Goal: Information Seeking & Learning: Check status

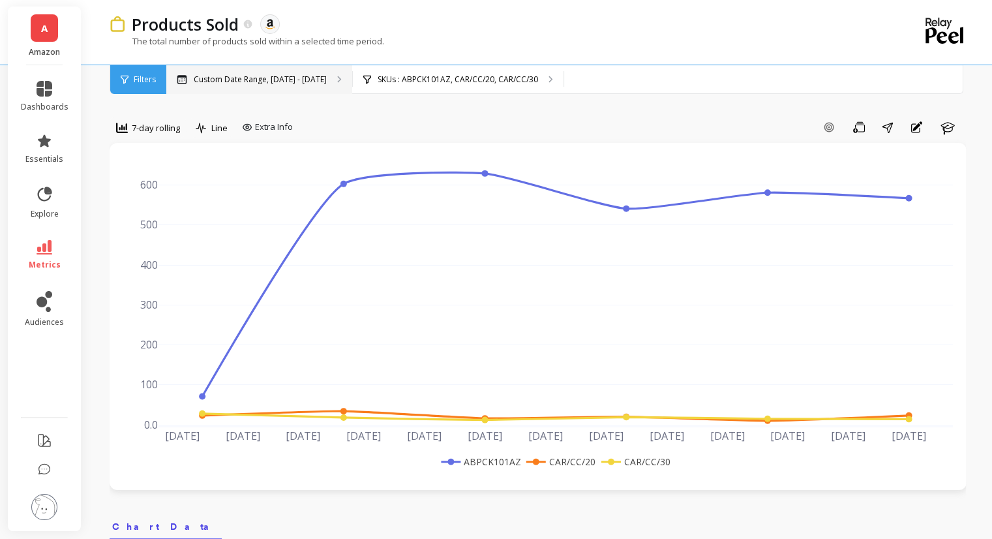
click at [196, 76] on p "Custom Date Range, [DATE] - [DATE]" at bounding box center [260, 79] width 133 height 10
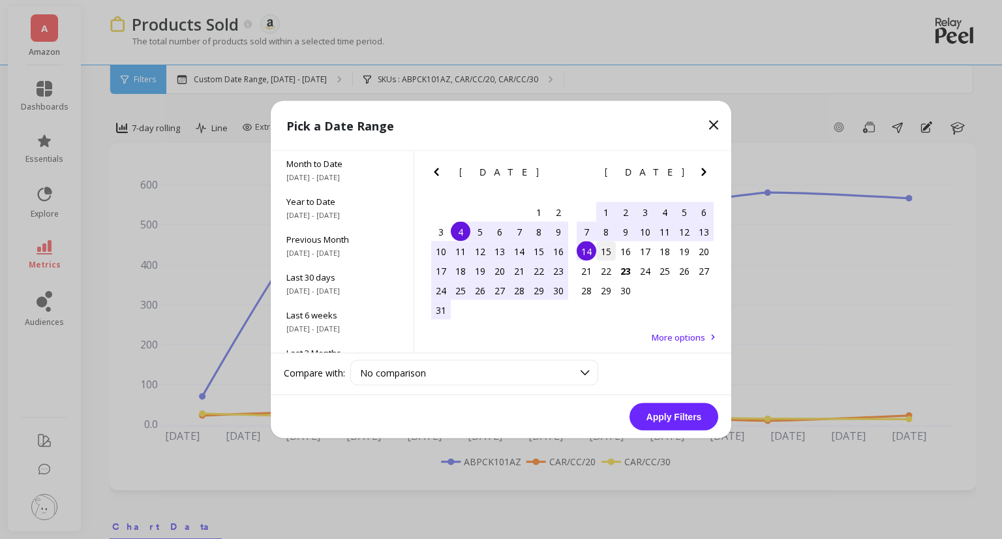
click at [603, 253] on div "15" at bounding box center [606, 251] width 20 height 20
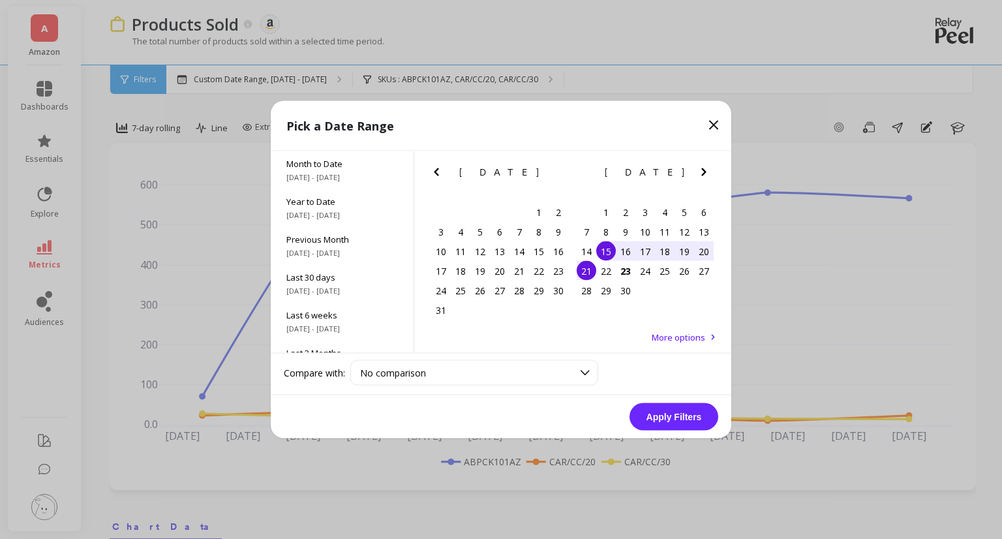
click at [583, 270] on div "21" at bounding box center [587, 271] width 20 height 20
click at [659, 408] on button "Apply Filters" at bounding box center [673, 416] width 89 height 27
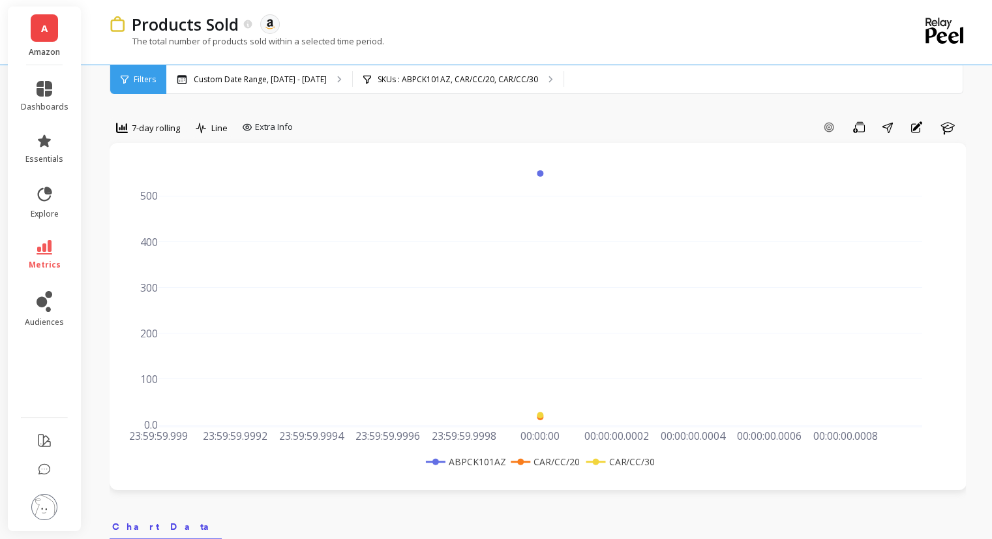
click at [134, 80] on span "Filters" at bounding box center [145, 79] width 22 height 10
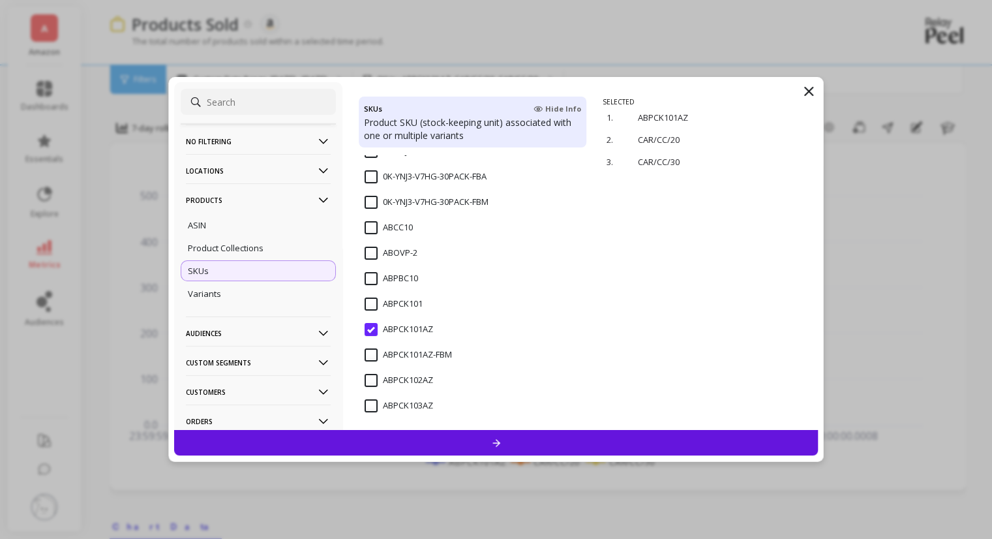
scroll to position [261, 0]
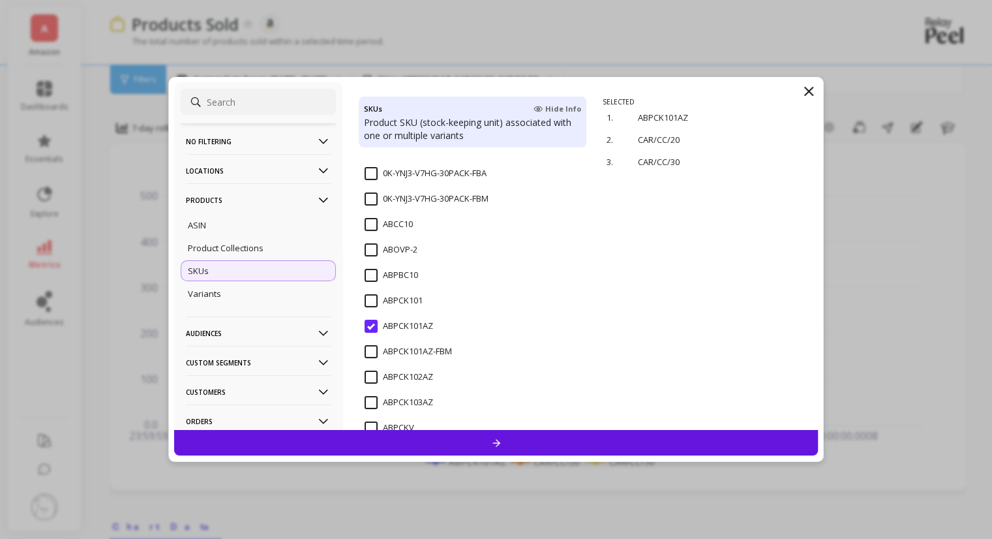
click at [635, 269] on div "SELECTED 1. ABPCK101AZ remove 2. CAR/CC/20 remove 3. CAR/CC/30 remove" at bounding box center [710, 263] width 215 height 333
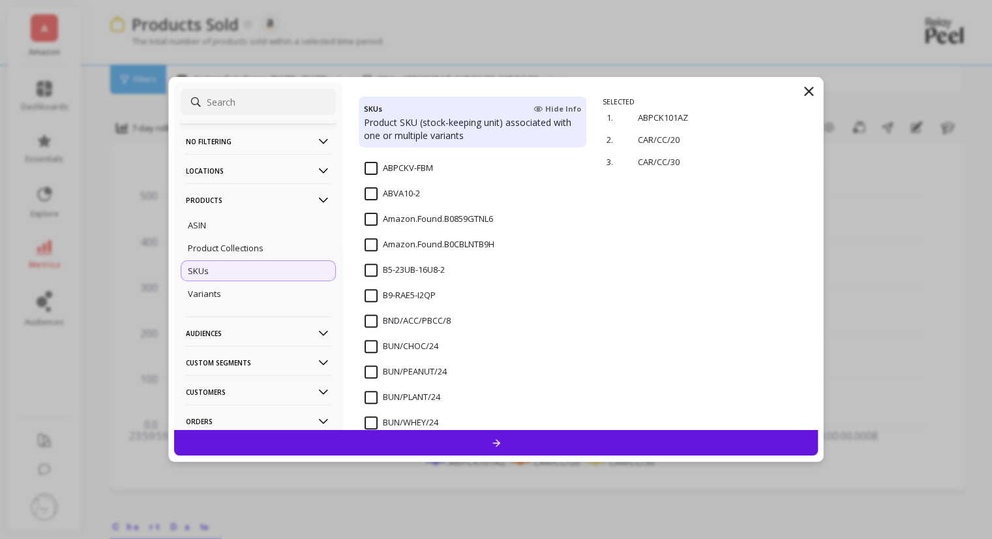
scroll to position [587, 0]
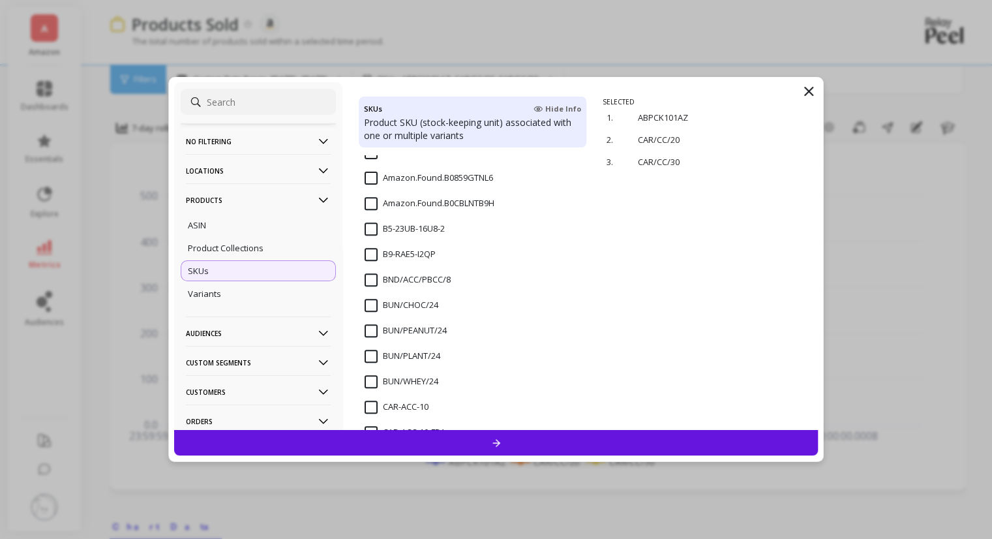
click at [215, 211] on p "Products" at bounding box center [258, 199] width 145 height 33
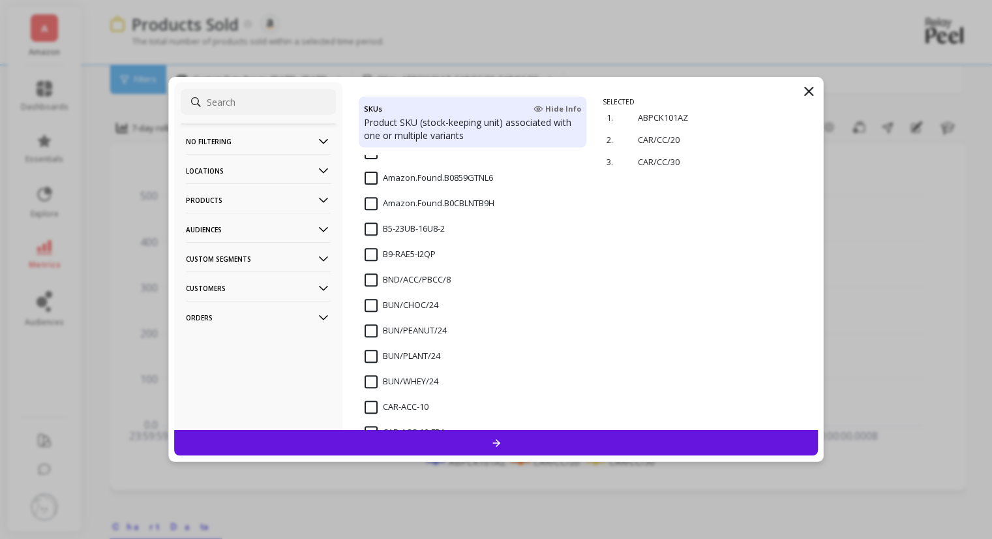
click at [226, 200] on p "Products" at bounding box center [258, 199] width 145 height 33
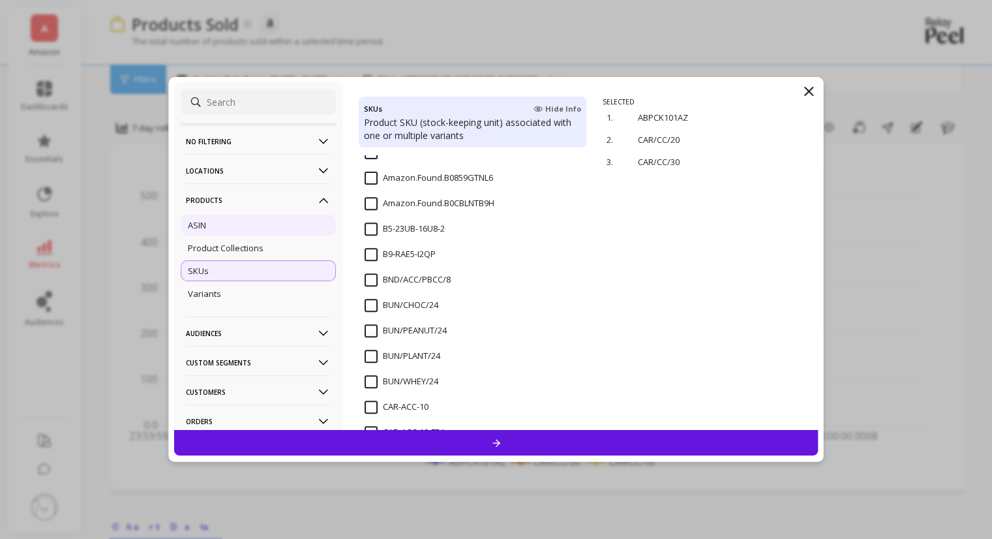
click at [220, 222] on div "ASIN" at bounding box center [258, 225] width 155 height 21
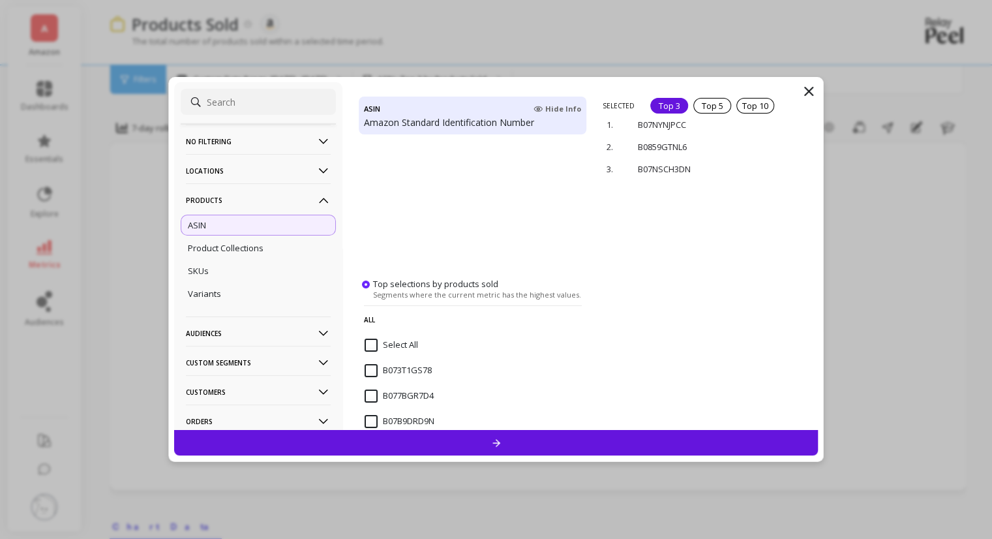
scroll to position [186, 0]
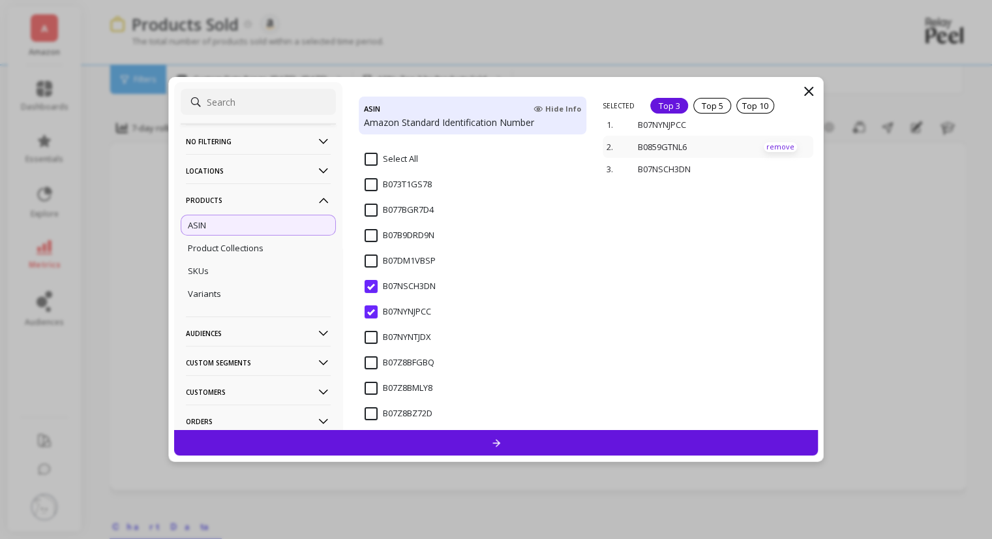
click at [777, 148] on p "remove" at bounding box center [780, 147] width 33 height 10
click at [766, 116] on p "remove" at bounding box center [780, 118] width 33 height 10
click at [487, 438] on div at bounding box center [496, 442] width 644 height 25
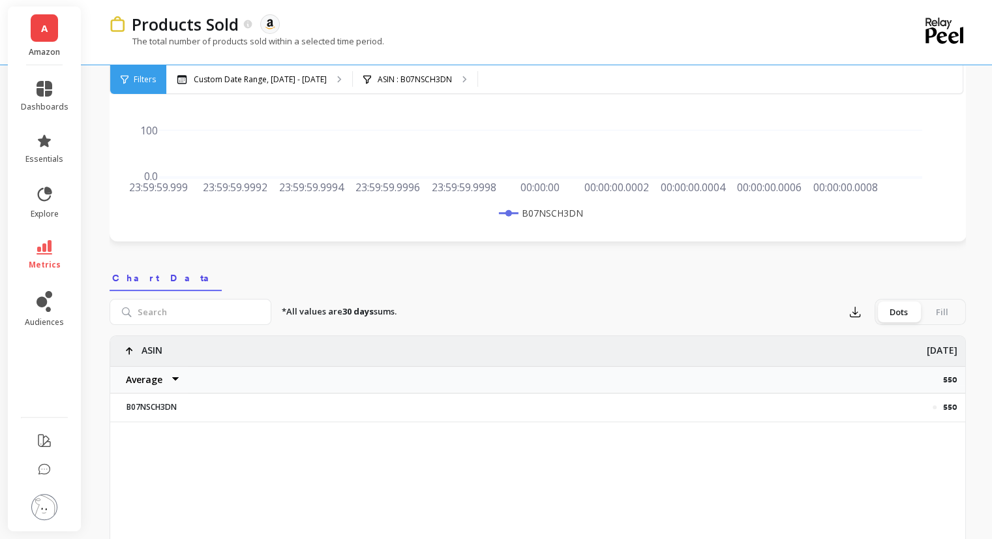
scroll to position [261, 0]
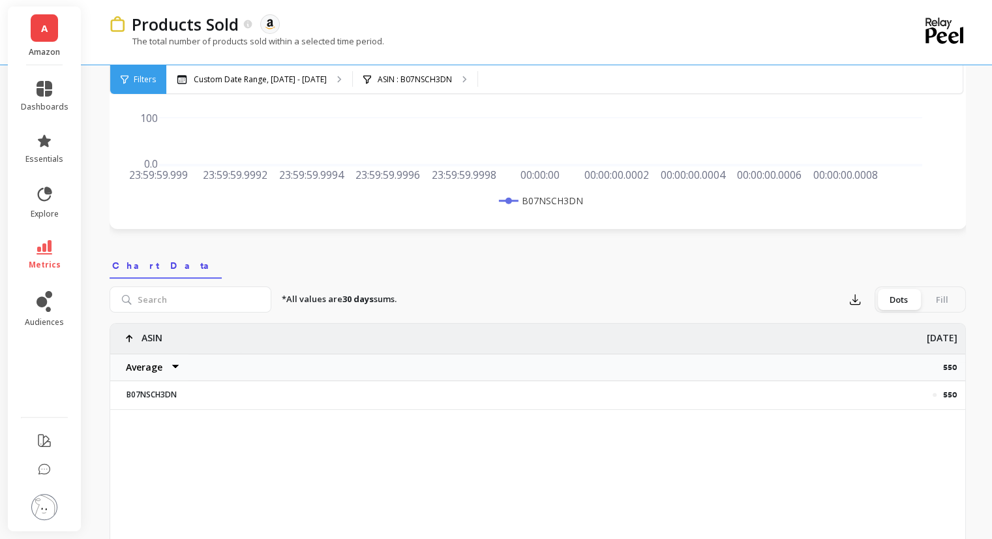
click at [151, 82] on span "Filters" at bounding box center [145, 79] width 22 height 10
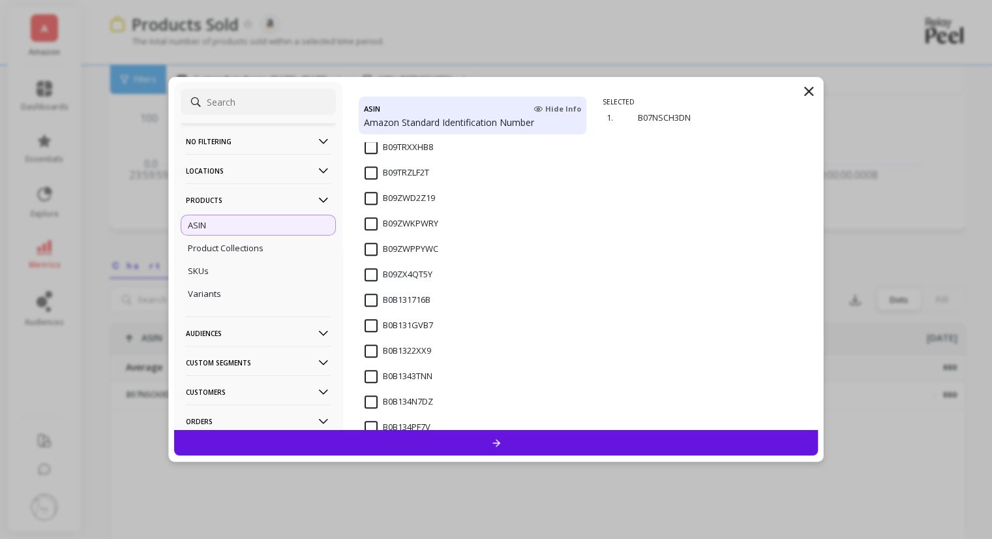
scroll to position [950, 0]
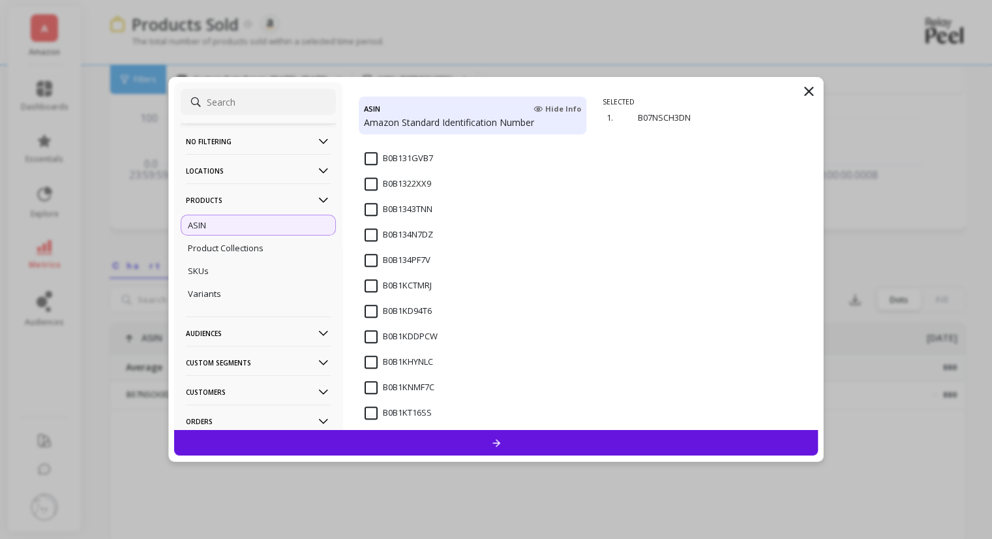
click at [369, 286] on input "B0B1KCTMRJ" at bounding box center [398, 285] width 67 height 13
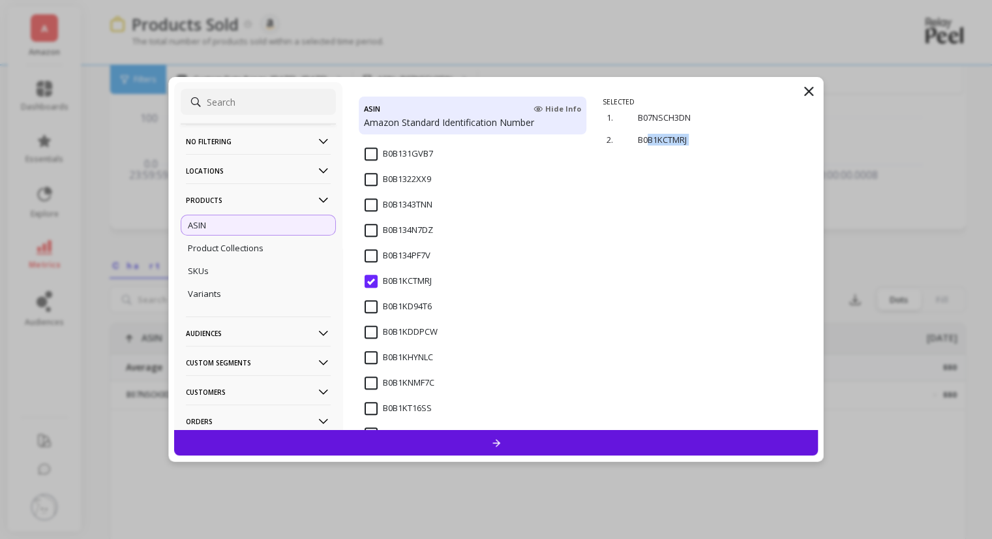
drag, startPoint x: 448, startPoint y: 444, endPoint x: 649, endPoint y: 232, distance: 291.6
click at [647, 235] on div "No filtering Overall Locations Cities Countries Physical Location Sales Channel…" at bounding box center [496, 269] width 656 height 385
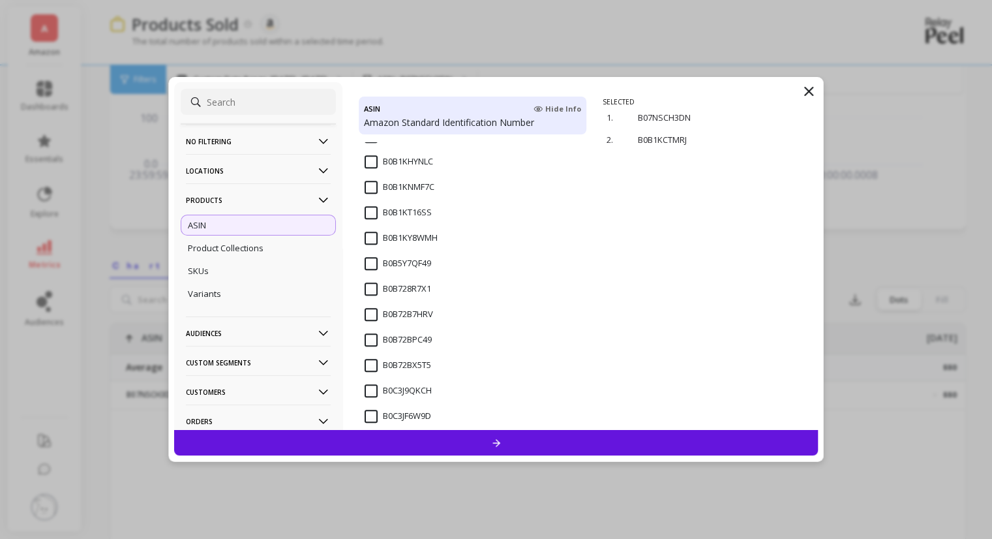
click at [371, 363] on input "B0B72BX5T5" at bounding box center [398, 365] width 67 height 13
click at [449, 442] on div at bounding box center [496, 442] width 644 height 25
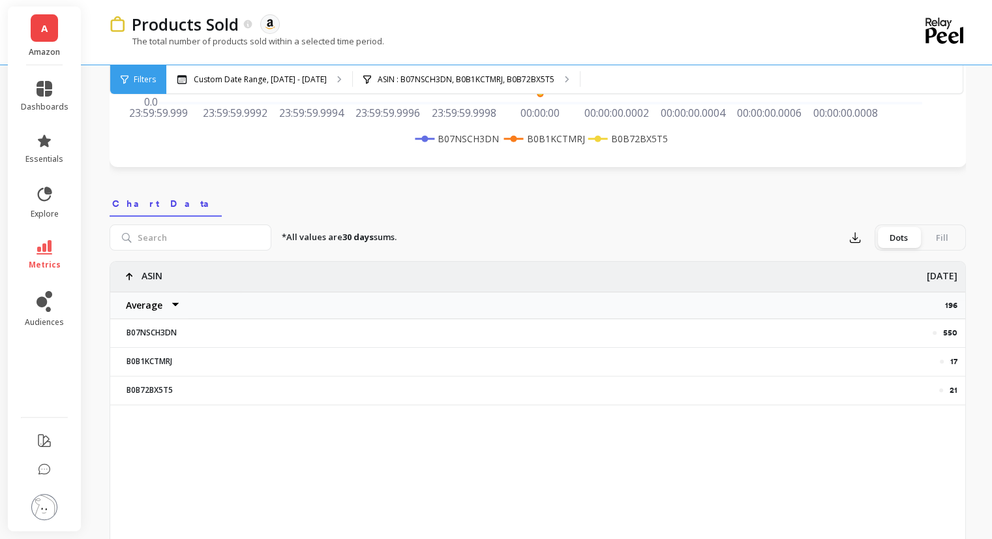
scroll to position [326, 0]
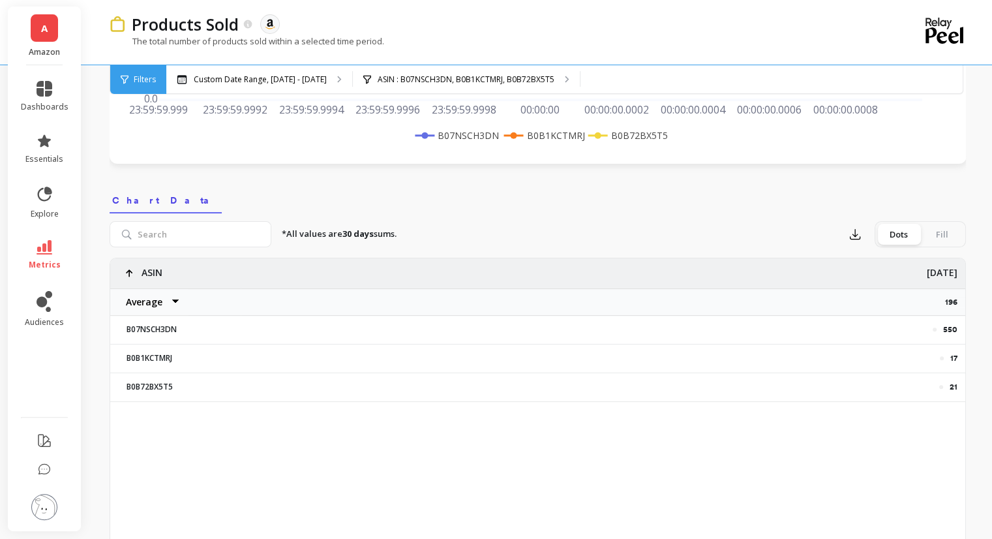
click at [951, 357] on p "17" at bounding box center [953, 358] width 7 height 10
drag, startPoint x: 951, startPoint y: 357, endPoint x: 989, endPoint y: 351, distance: 38.3
click at [951, 356] on p "17" at bounding box center [953, 358] width 7 height 10
copy p "17"
click at [955, 385] on p "21" at bounding box center [954, 387] width 8 height 10
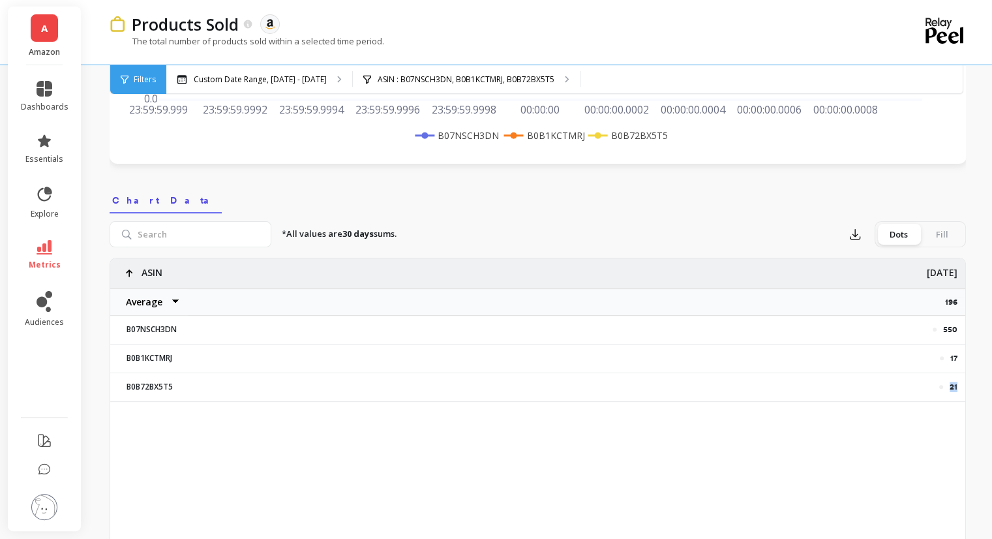
click at [955, 385] on p "21" at bounding box center [954, 387] width 8 height 10
copy p "21"
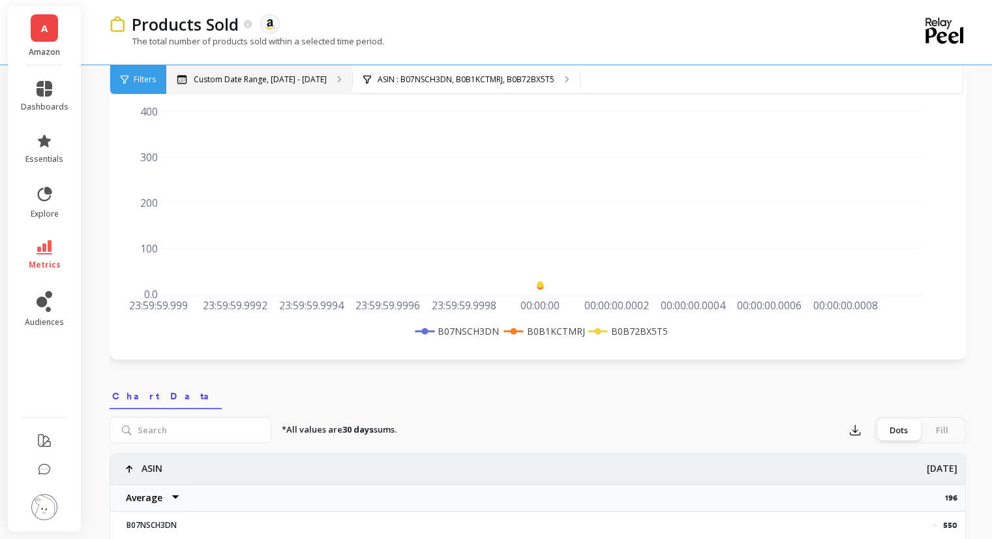
click at [270, 77] on p "Custom Date Range, [DATE] - [DATE]" at bounding box center [260, 79] width 133 height 10
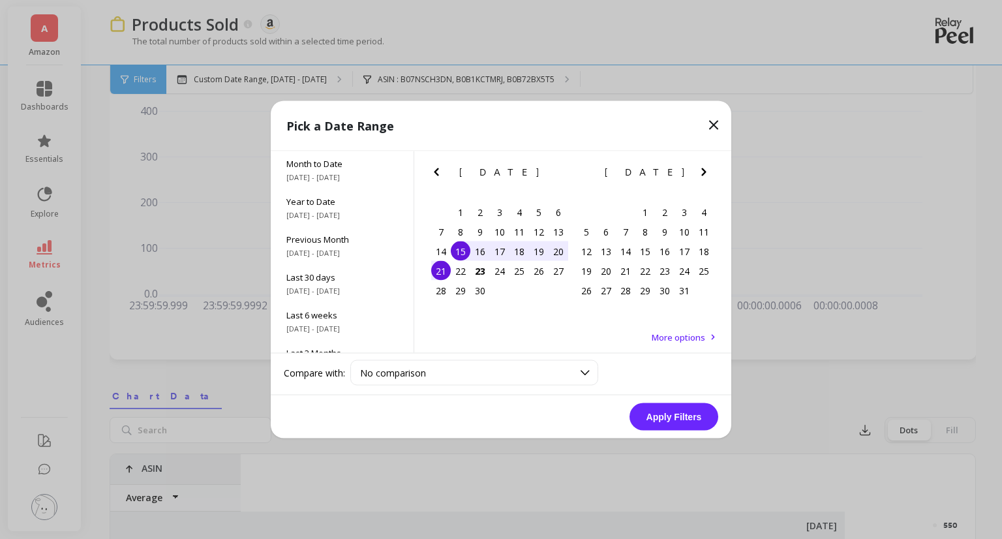
click at [712, 123] on icon at bounding box center [714, 125] width 8 height 8
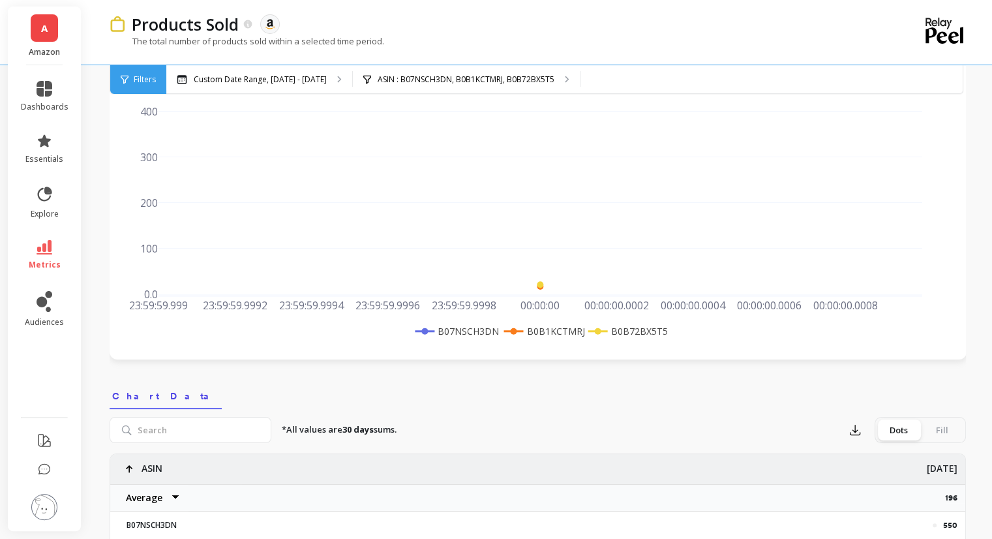
click at [148, 78] on span "Filters" at bounding box center [145, 79] width 22 height 10
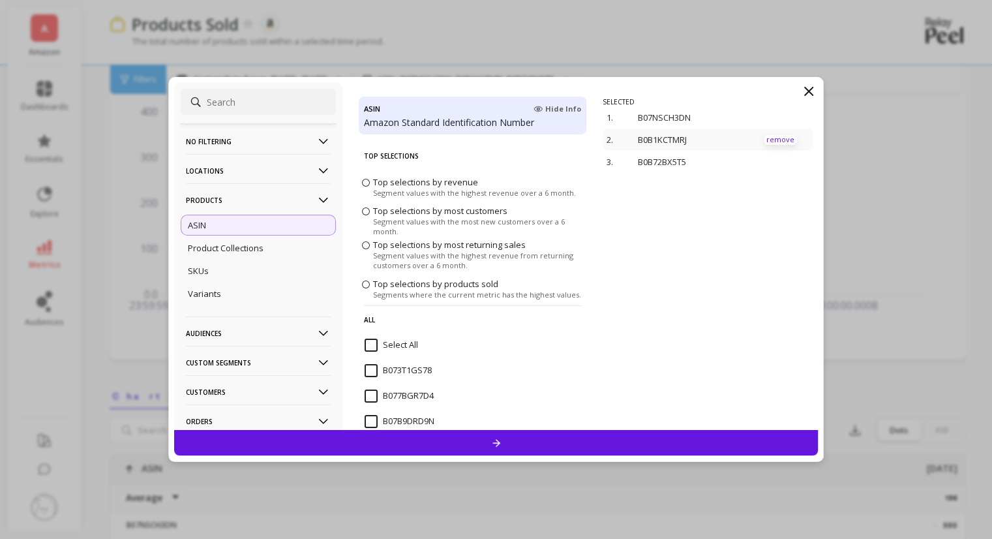
click at [775, 143] on p "remove" at bounding box center [780, 140] width 33 height 10
click at [770, 117] on p "remove" at bounding box center [780, 118] width 33 height 10
click at [764, 115] on p "remove" at bounding box center [780, 118] width 33 height 10
click at [671, 265] on div at bounding box center [710, 263] width 215 height 333
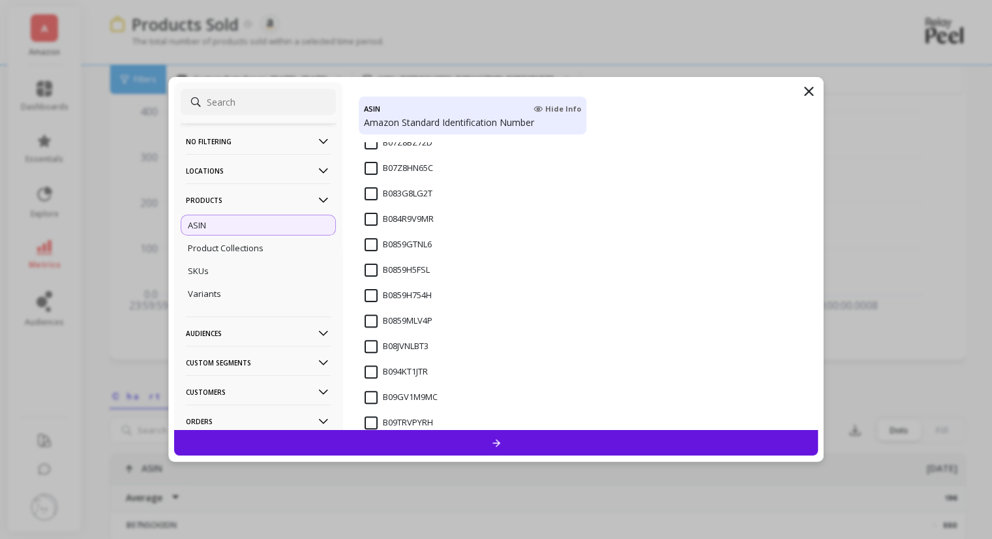
scroll to position [288, 0]
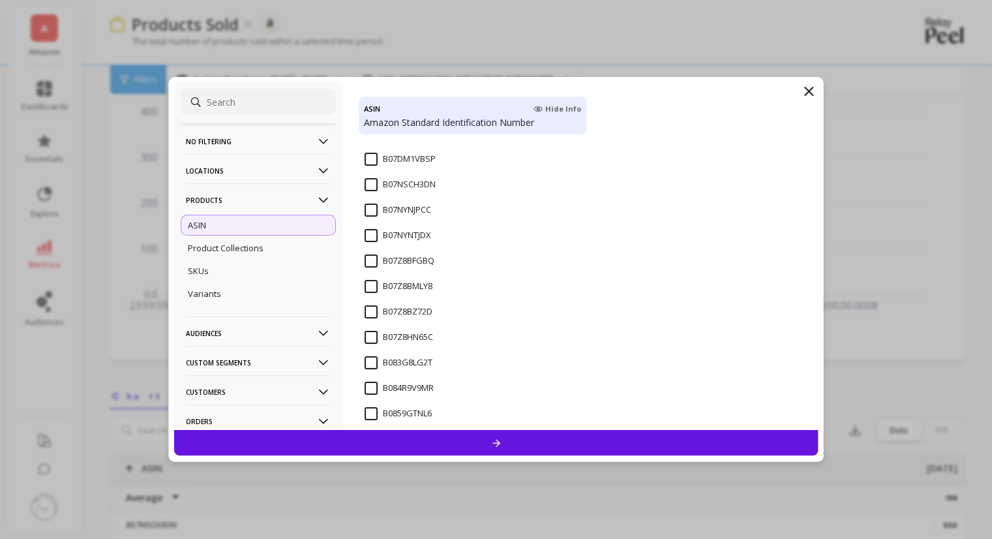
click at [367, 288] on input "B07Z8BMLY8" at bounding box center [399, 286] width 68 height 13
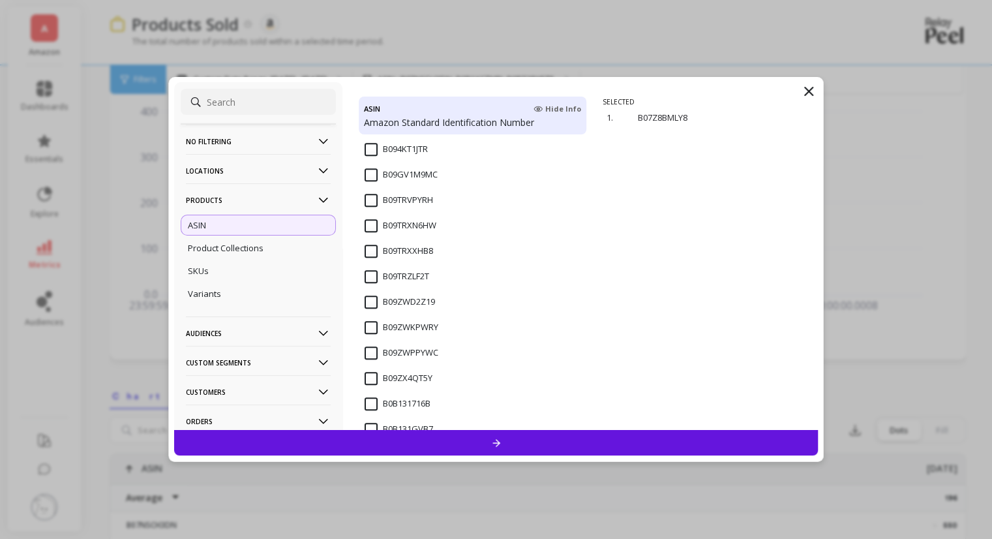
scroll to position [1005, 0]
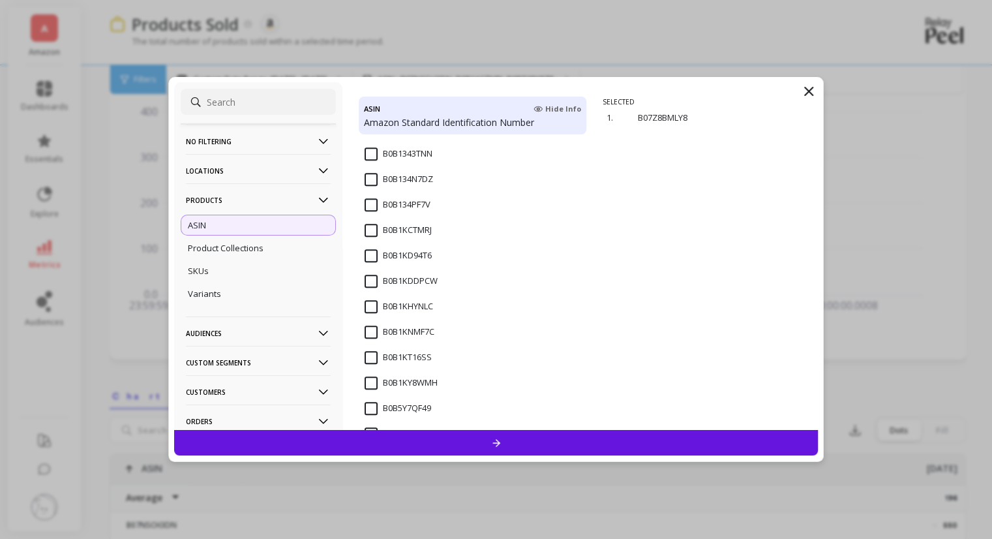
click at [371, 331] on input "B0B1KNMF7C" at bounding box center [400, 331] width 70 height 13
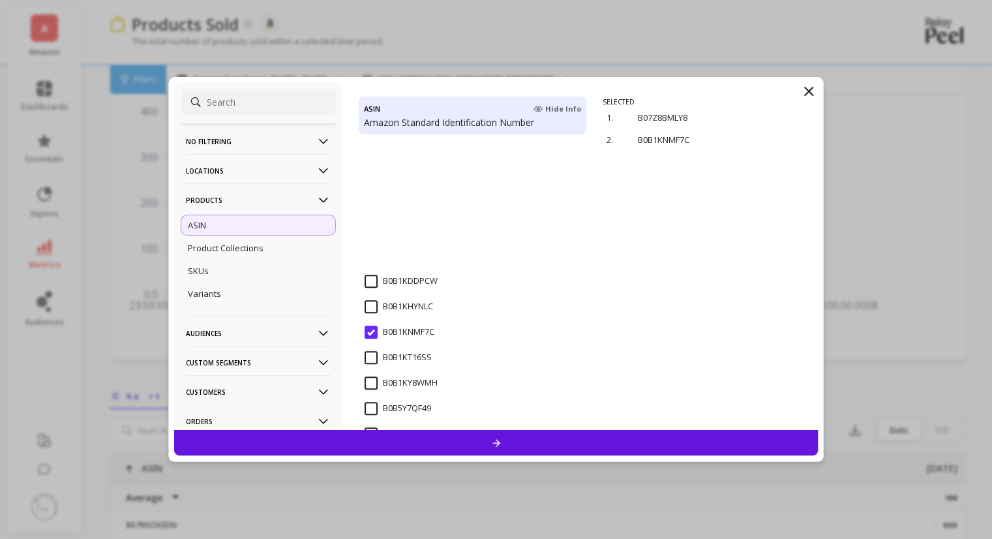
scroll to position [1178, 0]
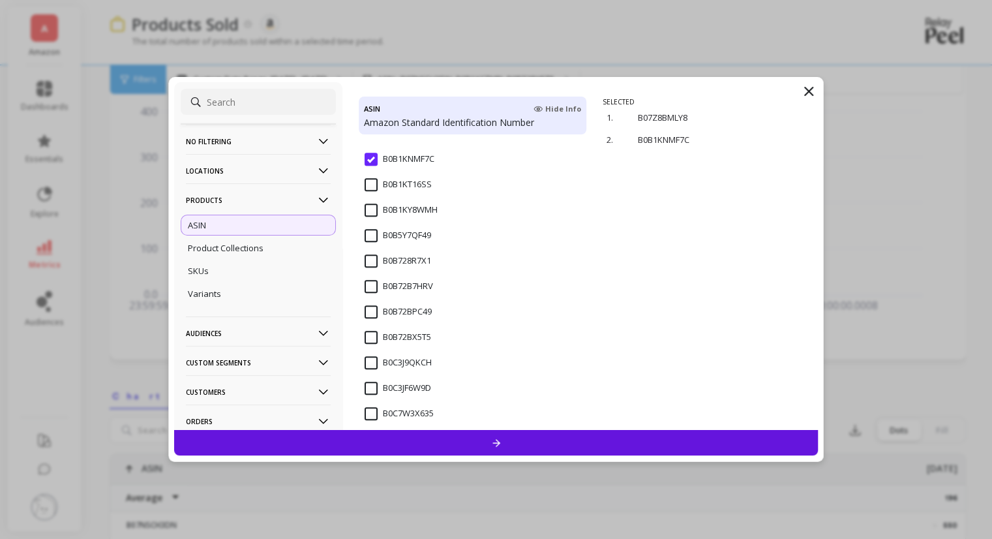
click at [368, 285] on input "B0B72B7HRV" at bounding box center [399, 286] width 68 height 13
click at [445, 442] on div at bounding box center [496, 442] width 644 height 25
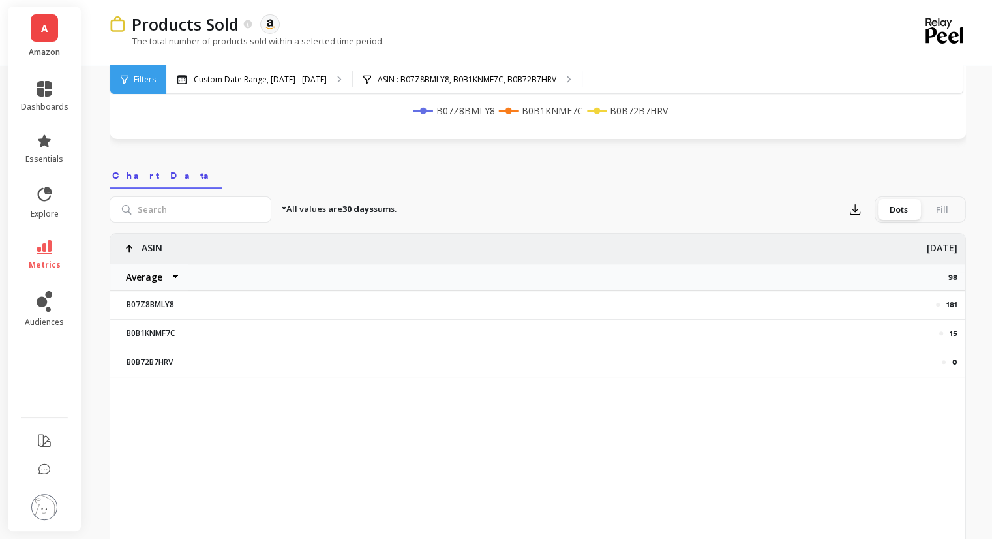
scroll to position [391, 0]
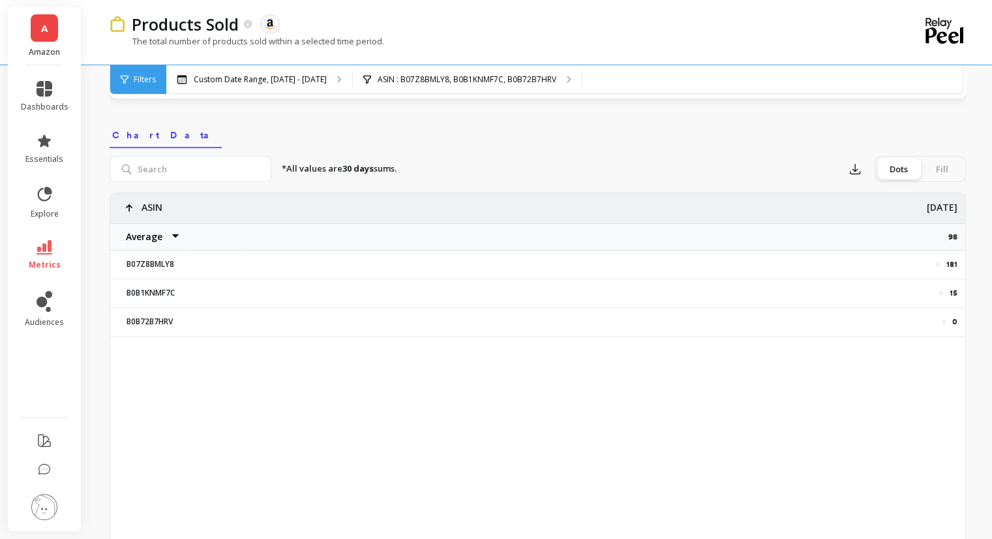
click at [951, 260] on p "181" at bounding box center [951, 264] width 11 height 10
copy p "181"
click at [955, 292] on p "15" at bounding box center [954, 293] width 8 height 10
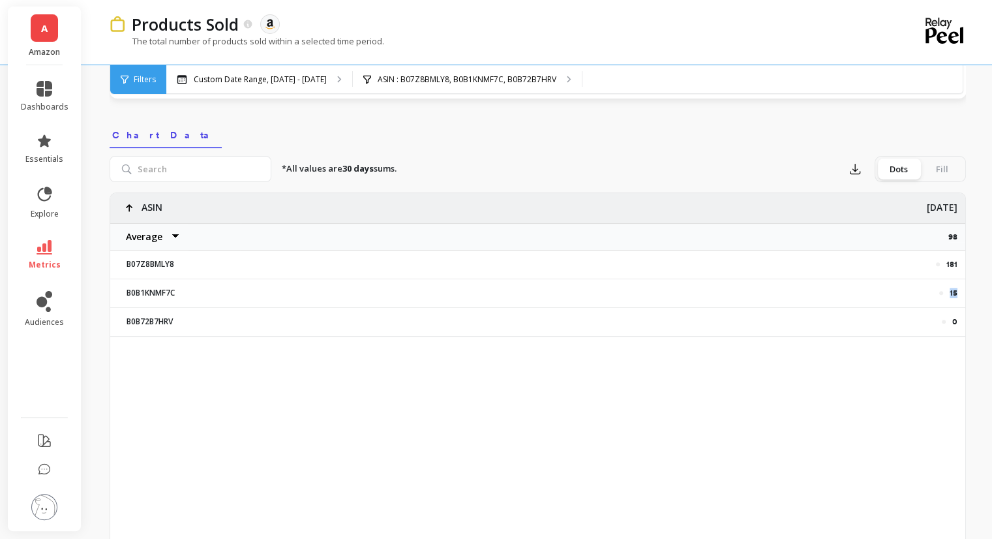
copy p "15"
click at [143, 76] on span "Filters" at bounding box center [145, 79] width 22 height 10
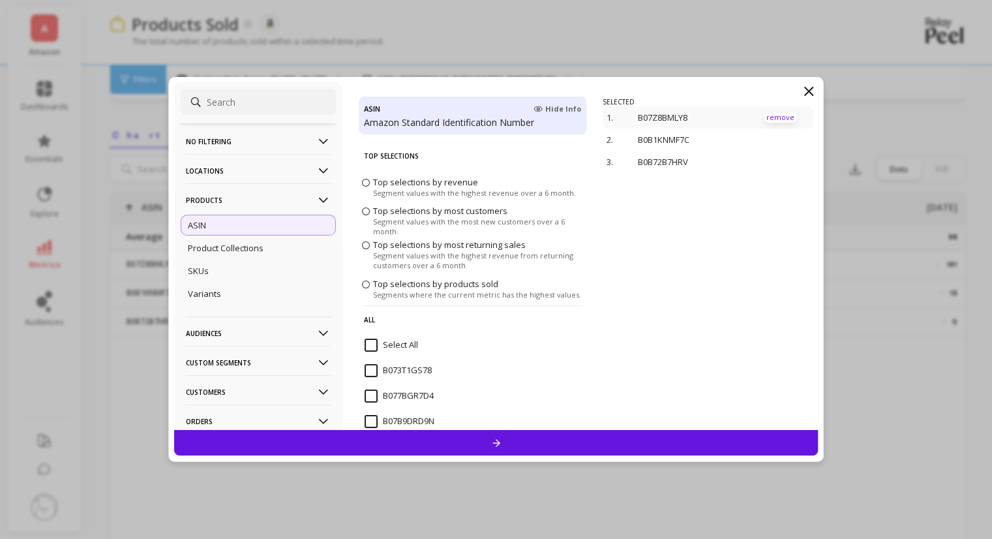
click at [770, 115] on p "remove" at bounding box center [780, 118] width 33 height 10
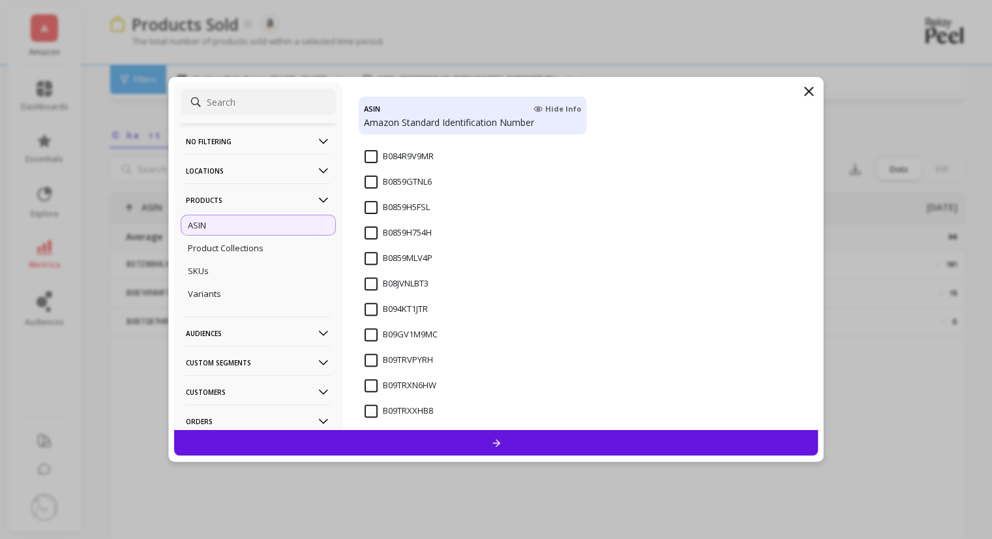
scroll to position [522, 0]
click at [375, 179] on input "B0859GTNL6" at bounding box center [398, 179] width 67 height 13
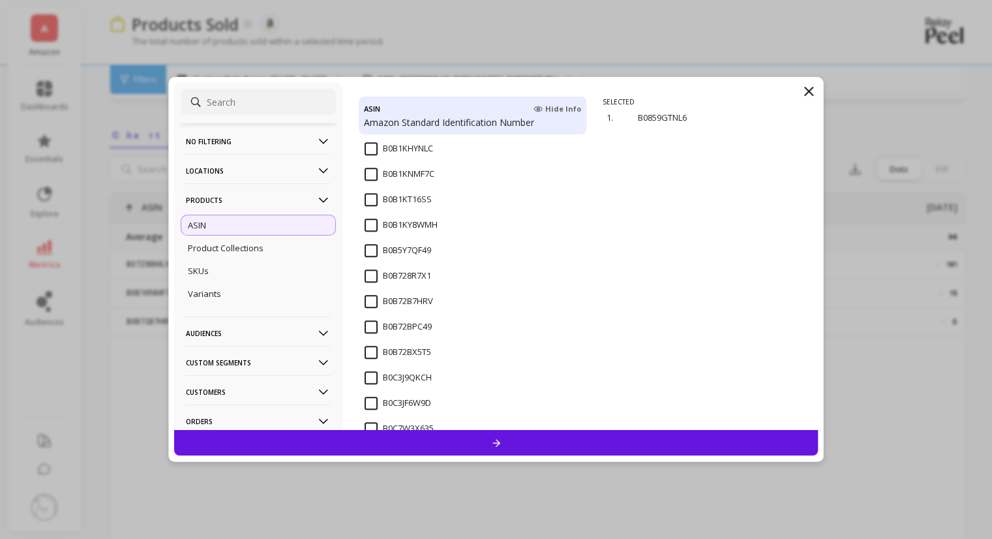
scroll to position [1174, 0]
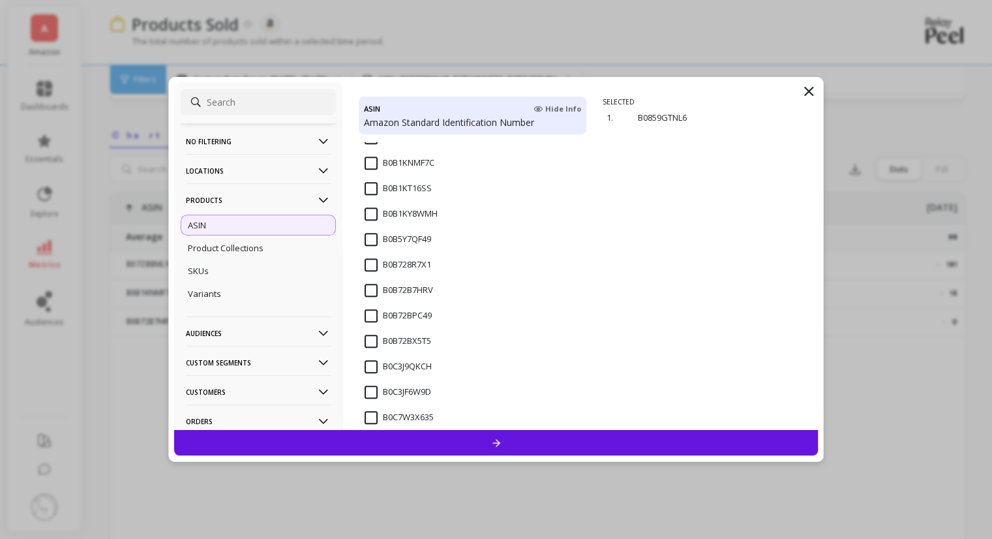
click at [371, 310] on input "B0B72BPC49" at bounding box center [398, 315] width 67 height 13
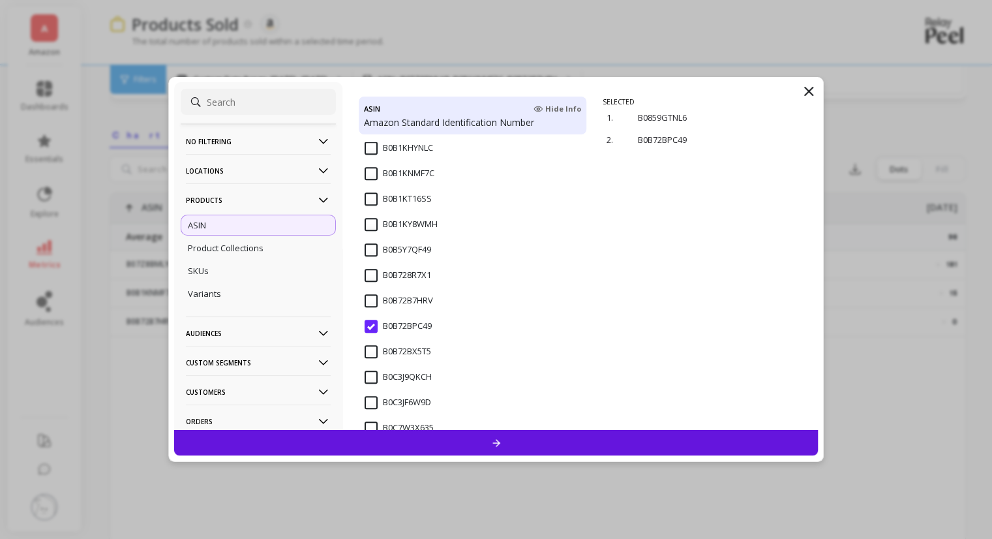
click at [366, 147] on input "B0B1KHYNLC" at bounding box center [399, 148] width 68 height 13
click at [485, 445] on div at bounding box center [496, 442] width 644 height 25
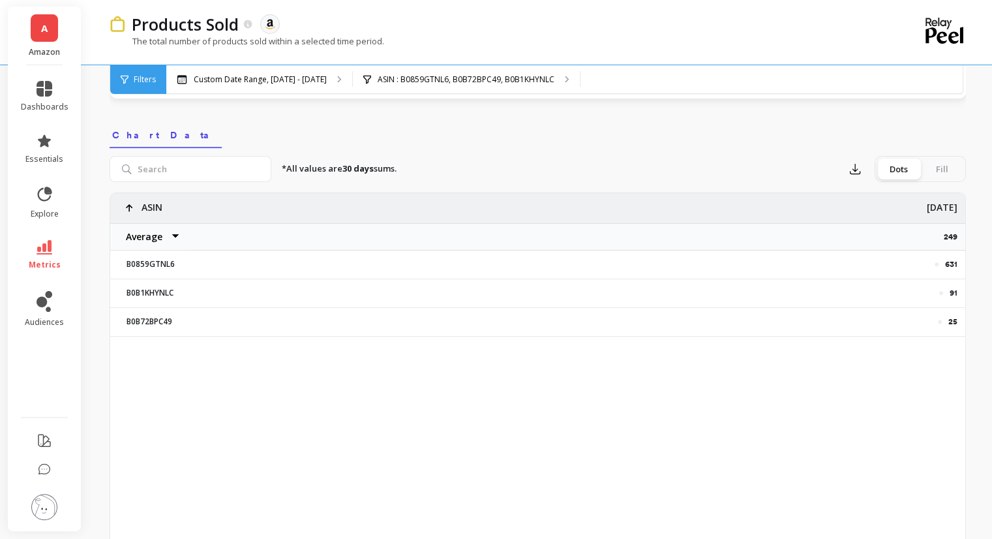
click at [950, 260] on p "631" at bounding box center [951, 264] width 12 height 10
copy p "631"
click at [954, 293] on p "91" at bounding box center [954, 293] width 8 height 10
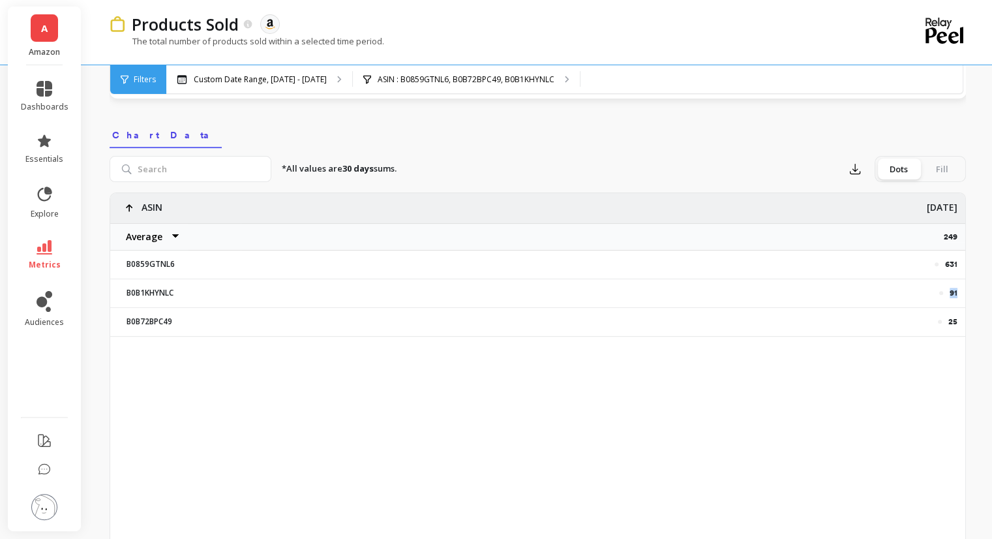
copy p "91"
drag, startPoint x: 944, startPoint y: 323, endPoint x: 952, endPoint y: 323, distance: 7.8
click at [944, 323] on div "25" at bounding box center [603, 321] width 708 height 10
click at [952, 323] on p "25" at bounding box center [952, 321] width 9 height 10
copy p "25"
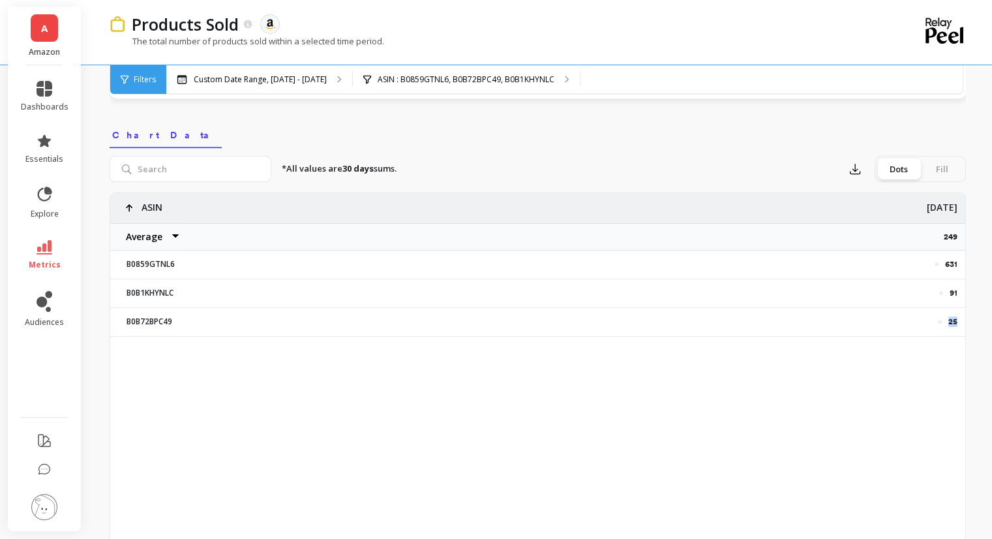
click at [952, 323] on p "25" at bounding box center [952, 321] width 9 height 10
click at [141, 78] on span "Filters" at bounding box center [145, 79] width 22 height 10
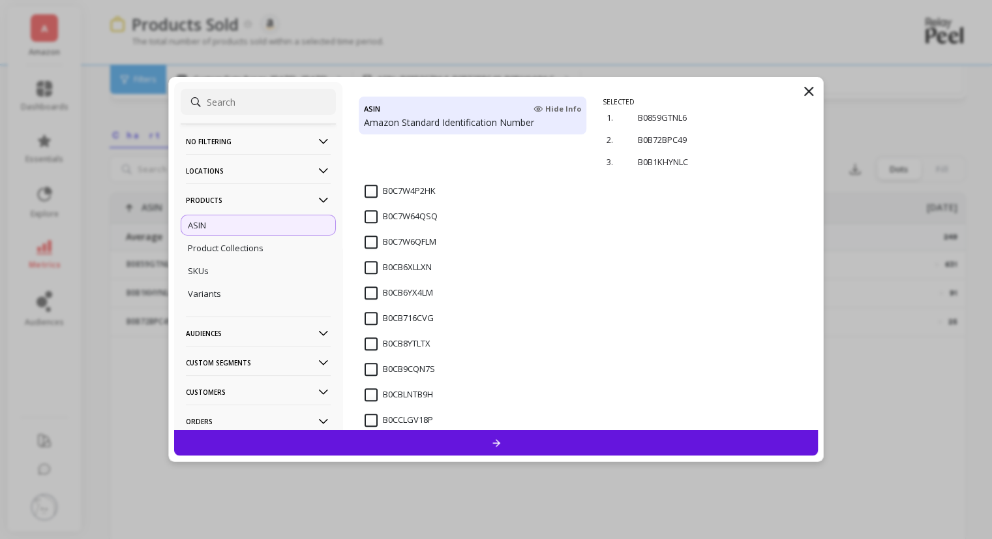
scroll to position [1500, 0]
click at [368, 393] on input "B0FK5RGRCC" at bounding box center [399, 396] width 69 height 13
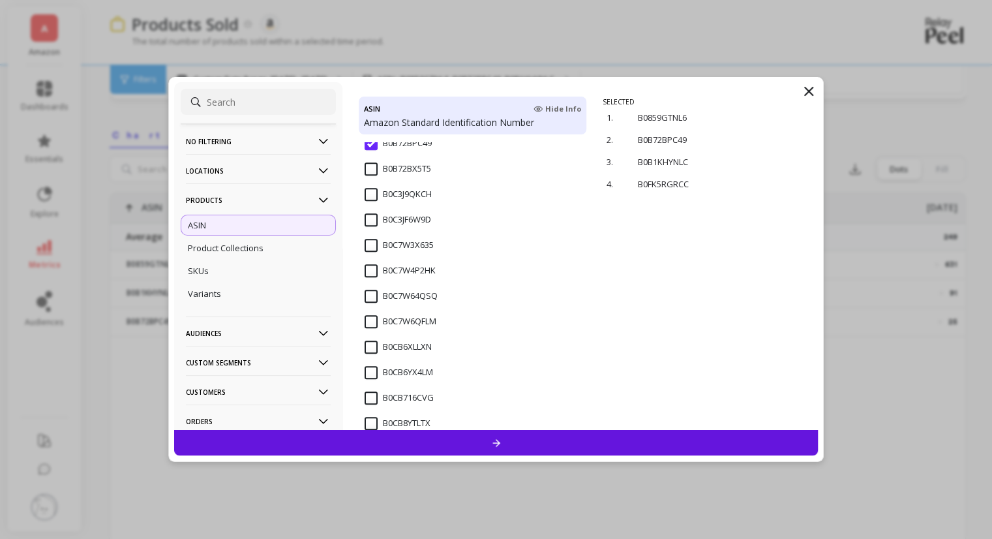
scroll to position [1304, 0]
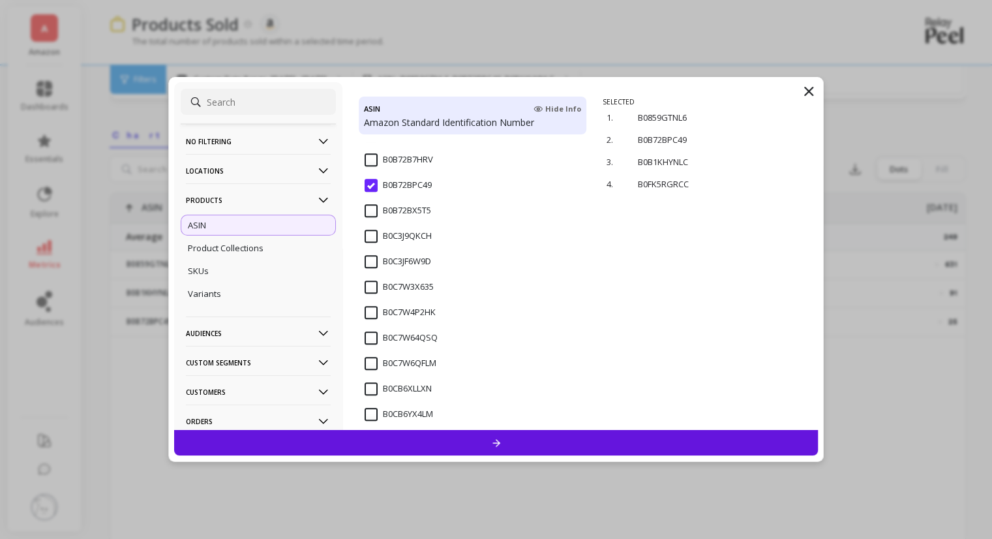
click at [366, 181] on input "B0B72BPC49" at bounding box center [398, 185] width 67 height 13
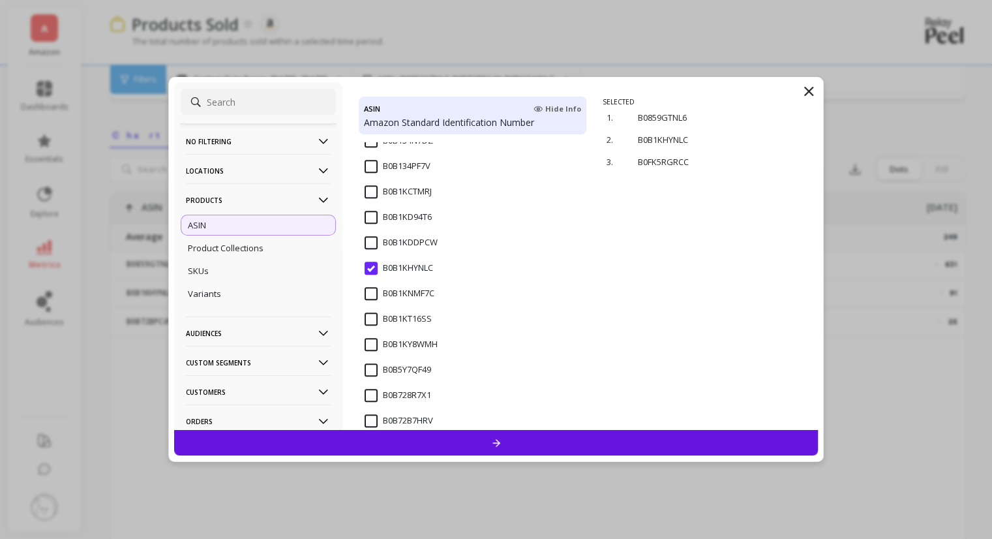
click at [367, 267] on input "B0B1KHYNLC" at bounding box center [399, 268] width 68 height 13
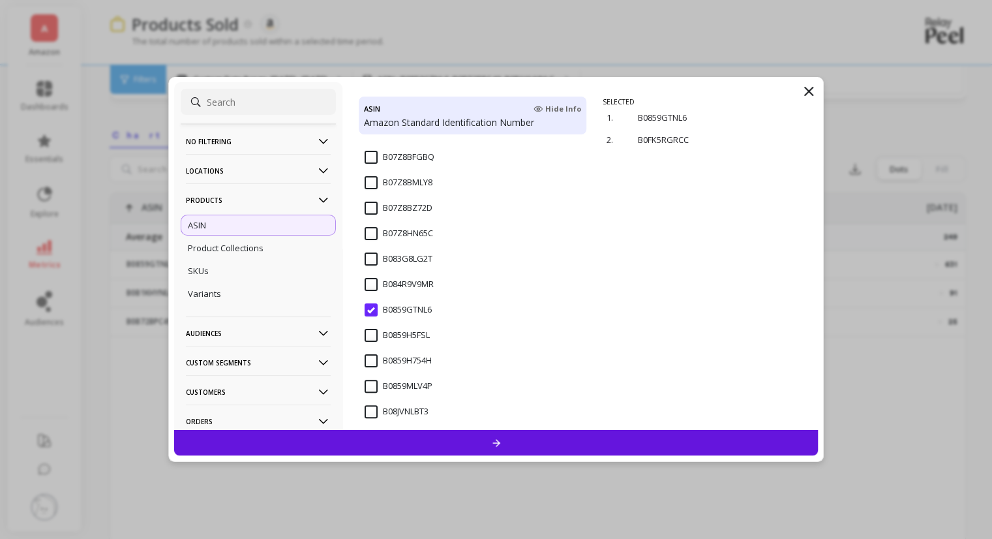
click at [374, 308] on input "B0859GTNL6" at bounding box center [398, 309] width 67 height 13
click at [610, 434] on div at bounding box center [496, 442] width 644 height 25
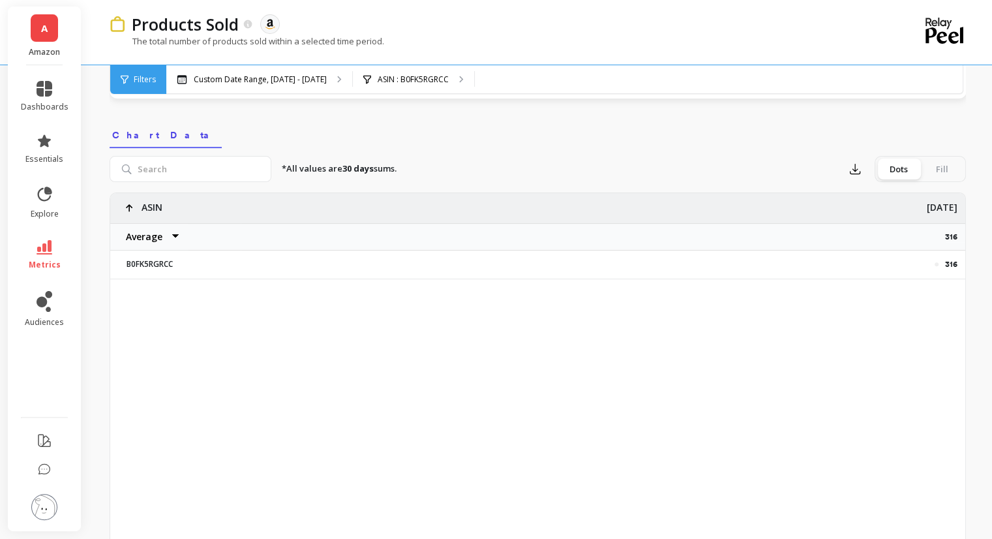
click at [942, 415] on div "316 ASIN Average Sum [PERSON_NAME] [DATE] 316 B0FK5RGRCC" at bounding box center [537, 398] width 855 height 411
